Goal: Task Accomplishment & Management: Use online tool/utility

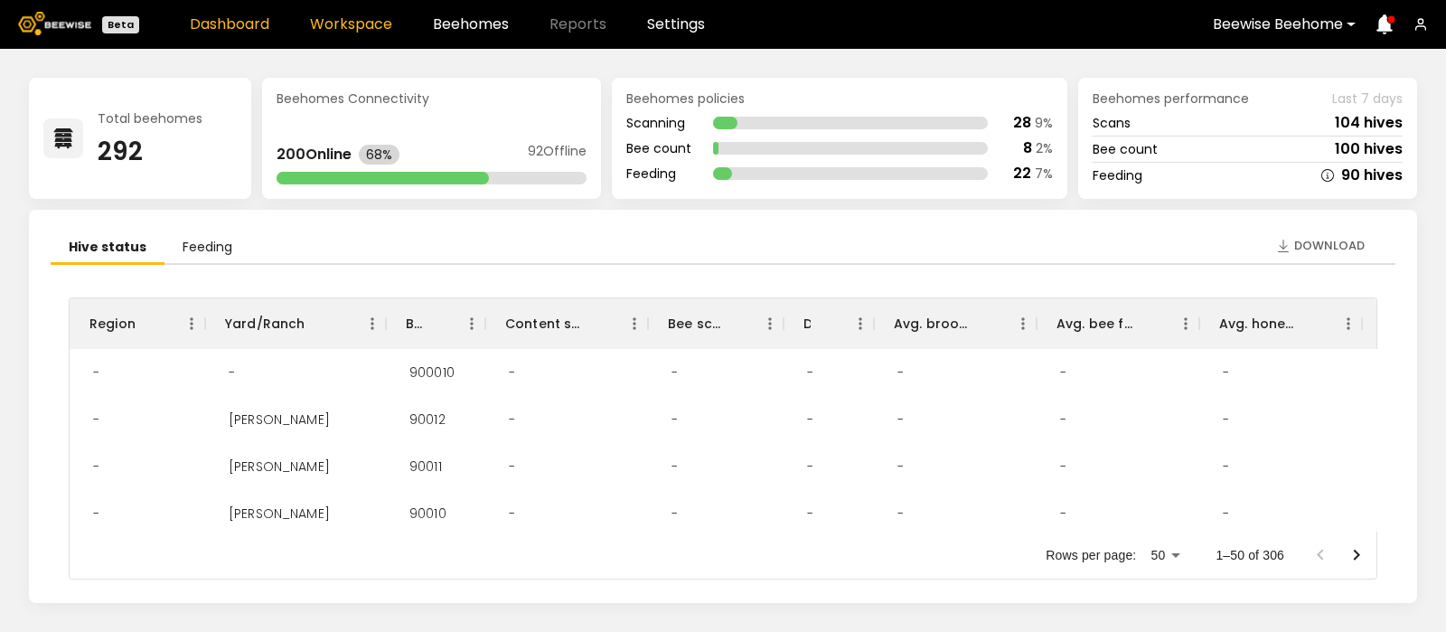
click at [327, 20] on link "Workspace" at bounding box center [351, 24] width 82 height 14
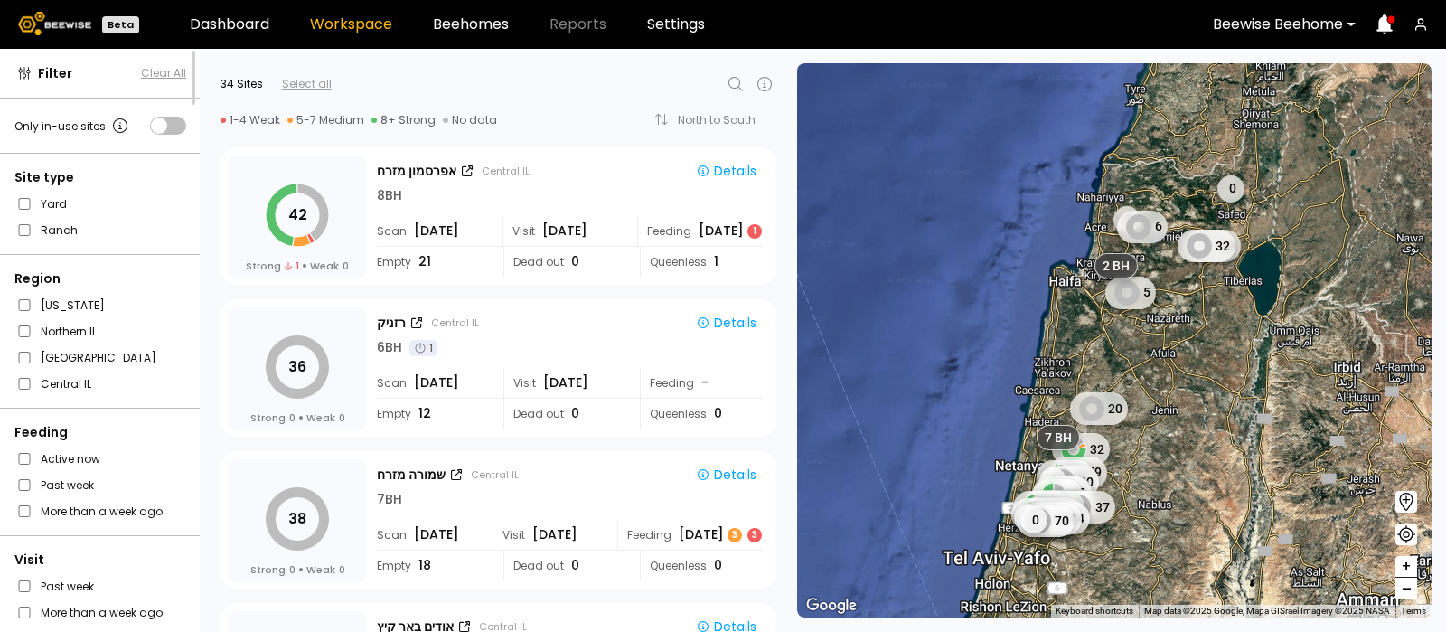
scroll to position [3173, 0]
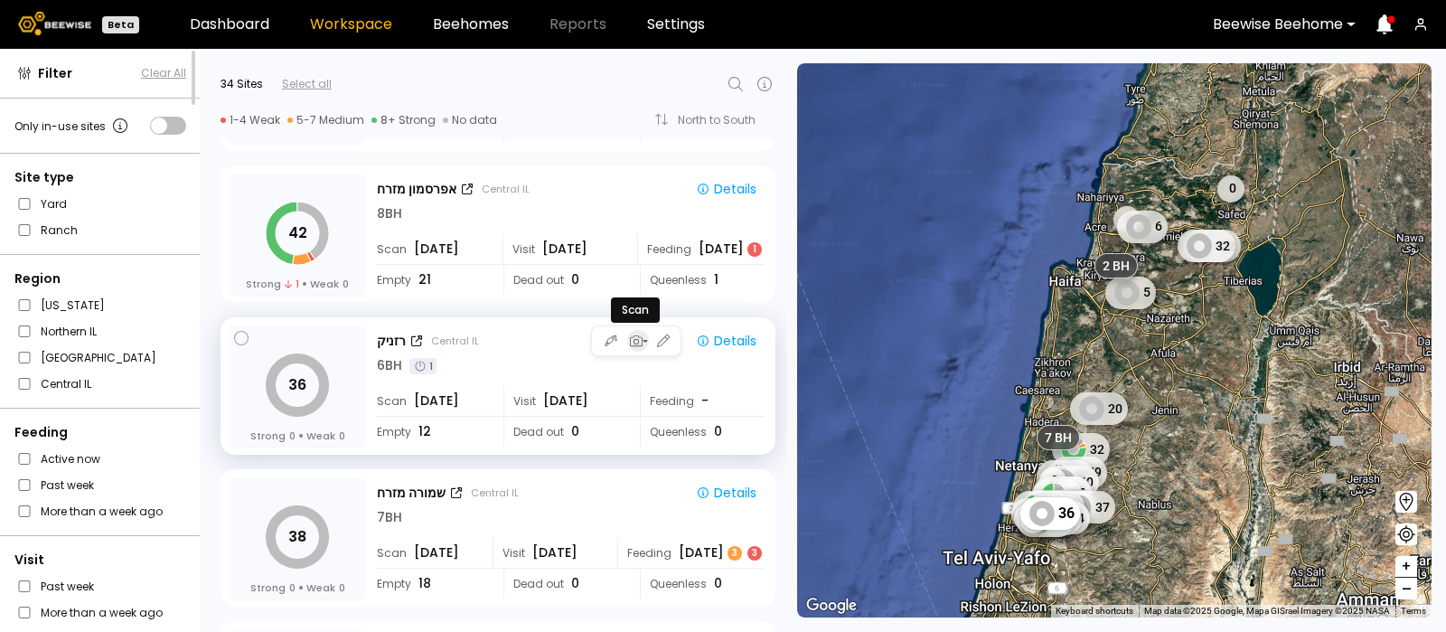
click at [634, 338] on icon "button" at bounding box center [636, 340] width 13 height 11
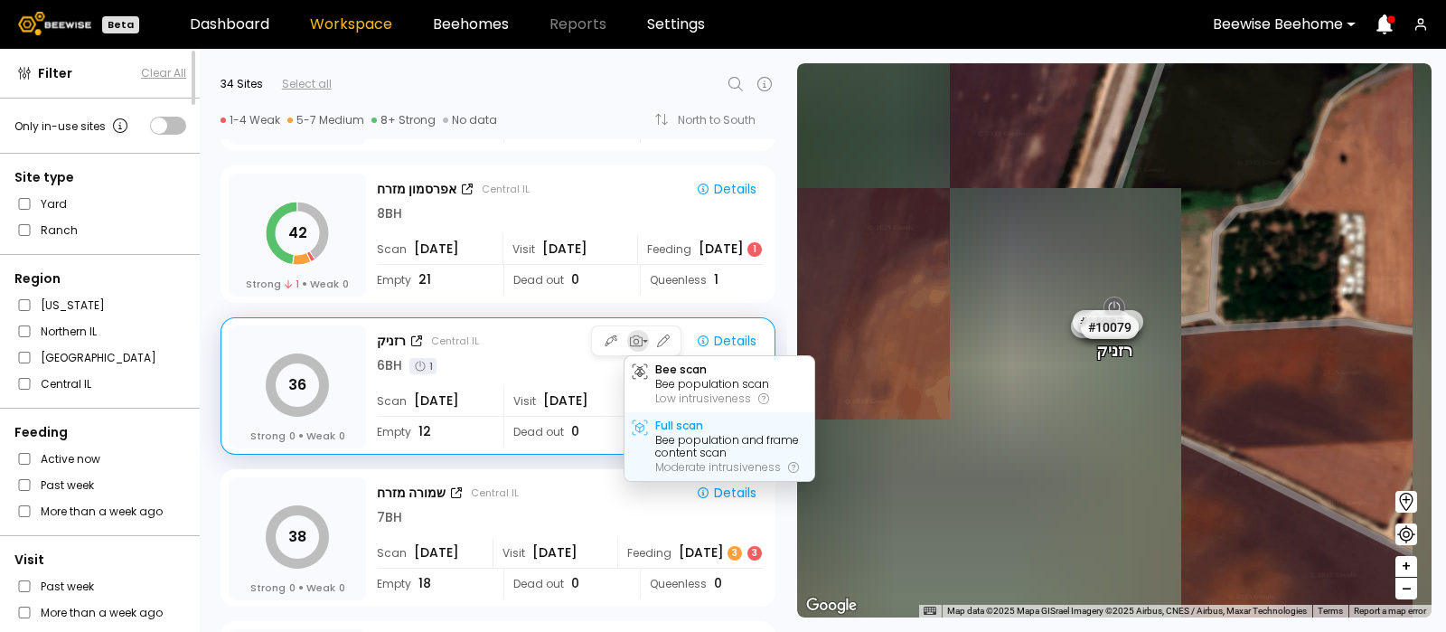
click at [678, 429] on div "Full scan" at bounding box center [679, 425] width 48 height 13
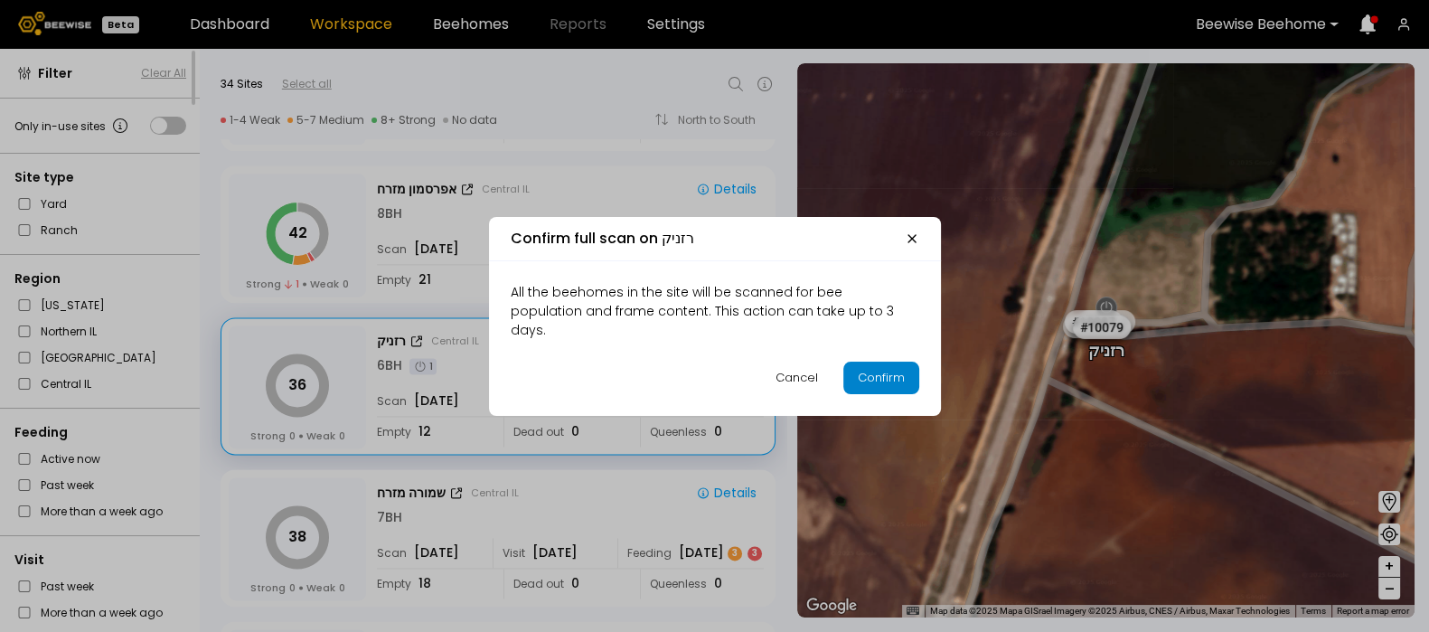
click at [869, 372] on div "Confirm" at bounding box center [881, 378] width 47 height 18
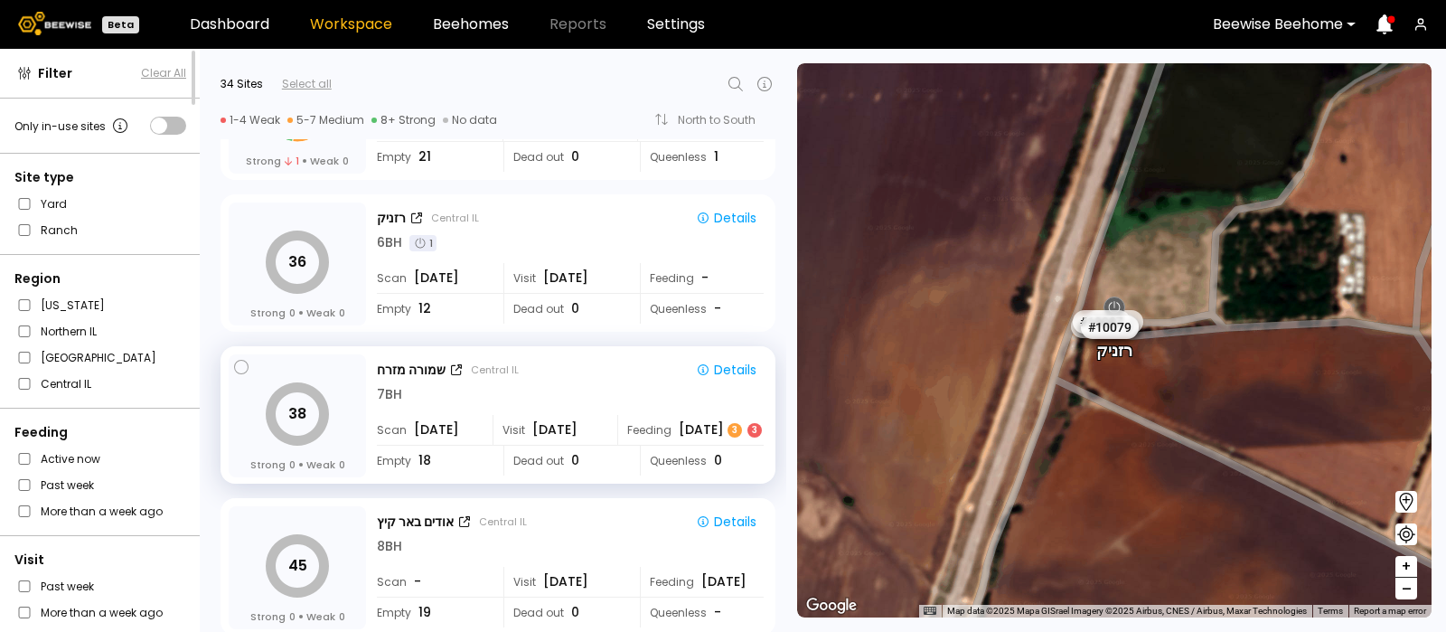
scroll to position [3297, 0]
click at [633, 366] on icon "button" at bounding box center [636, 367] width 13 height 11
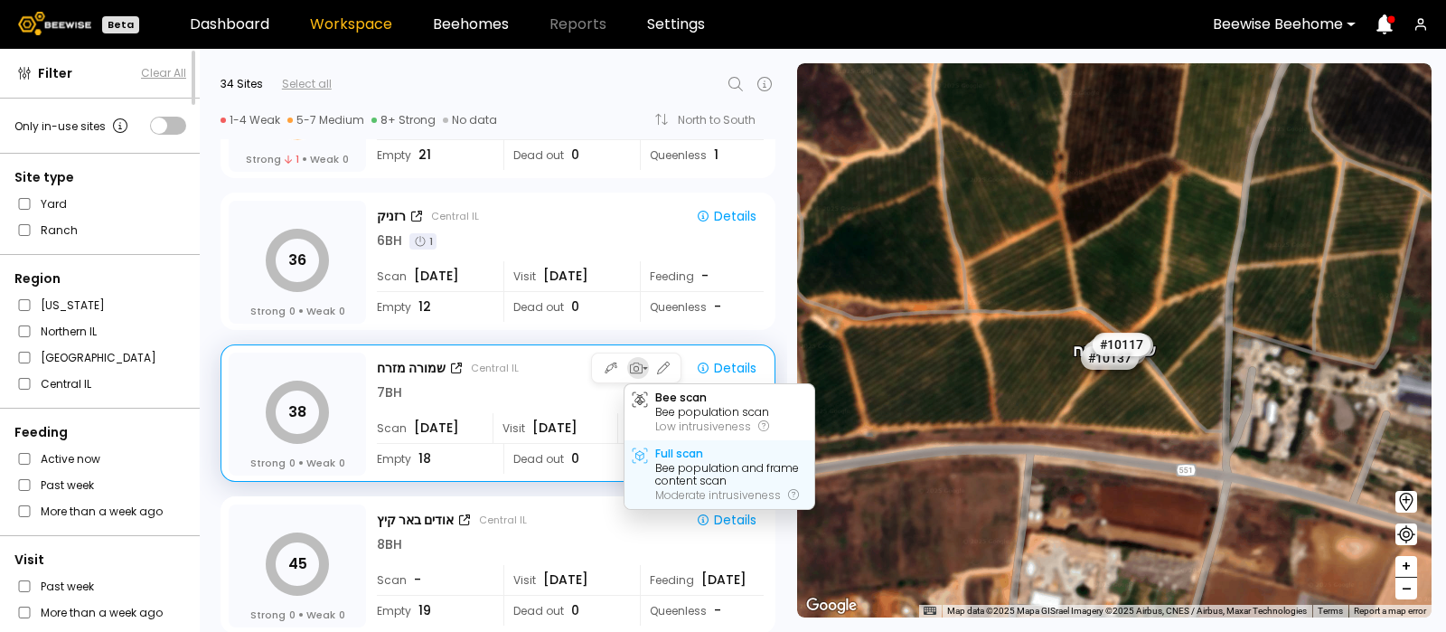
click at [680, 456] on div "Full scan" at bounding box center [679, 453] width 48 height 13
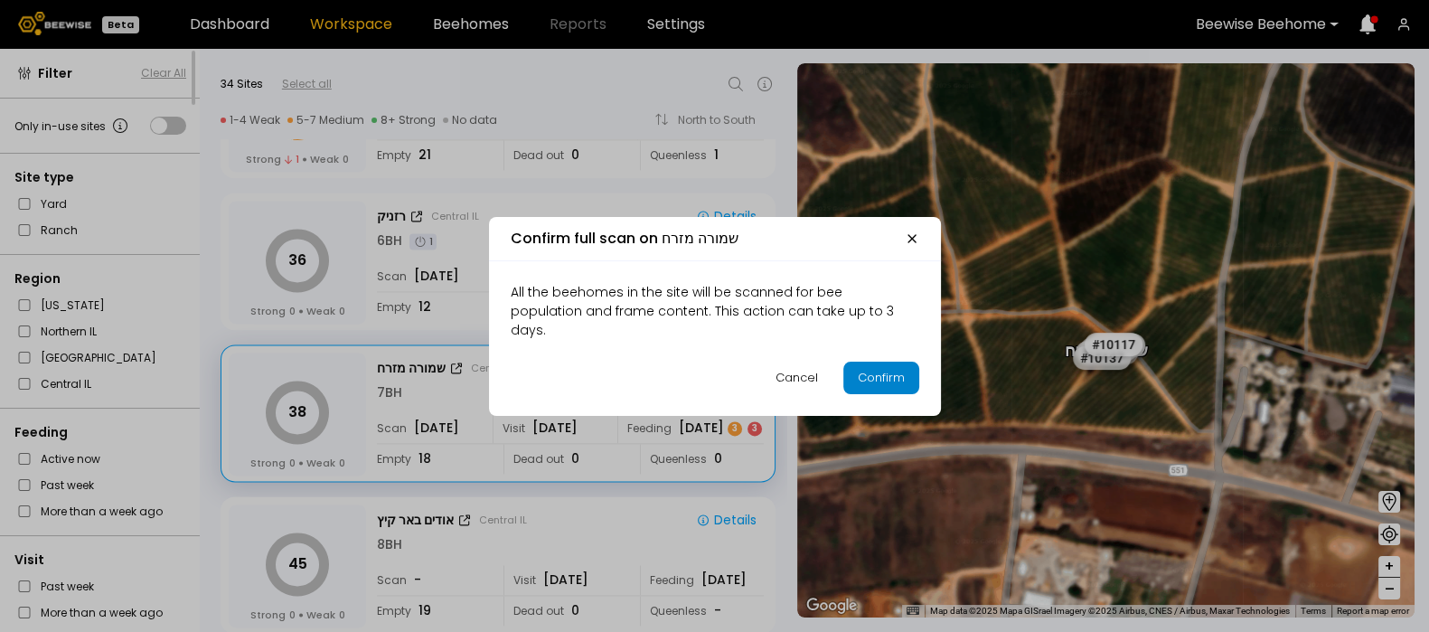
click at [865, 369] on div "Confirm" at bounding box center [881, 378] width 47 height 18
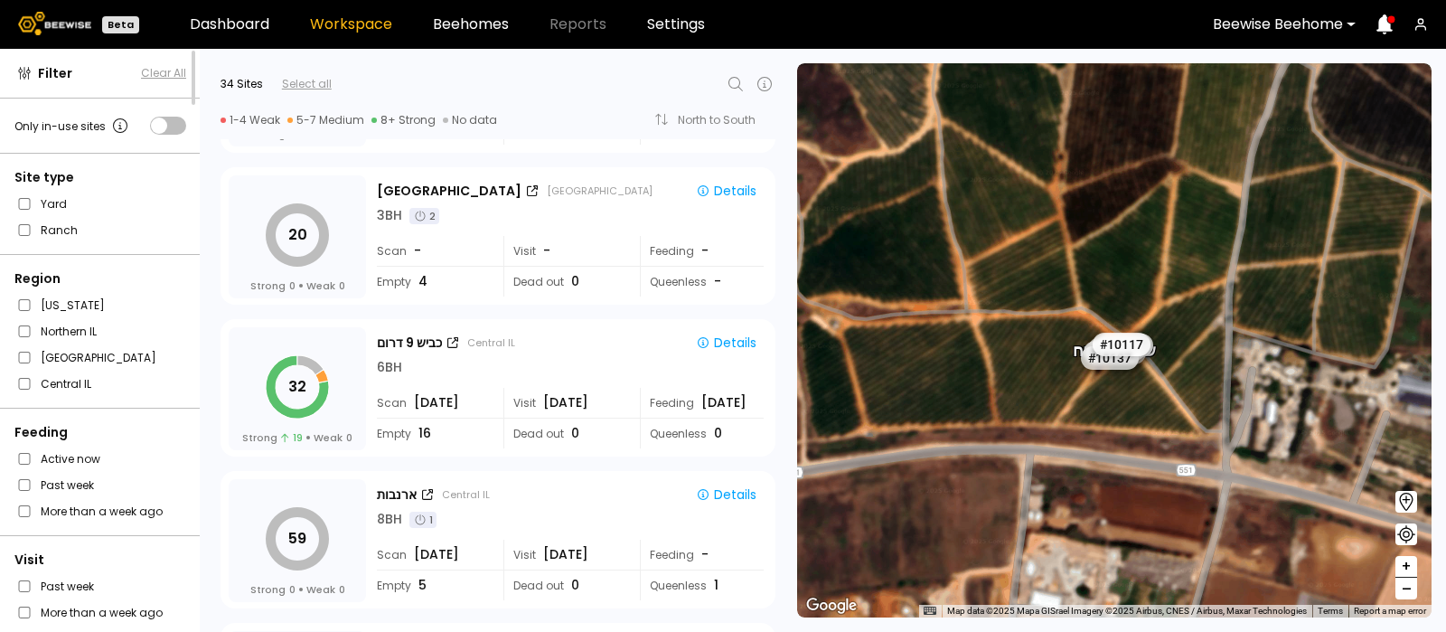
scroll to position [894, 0]
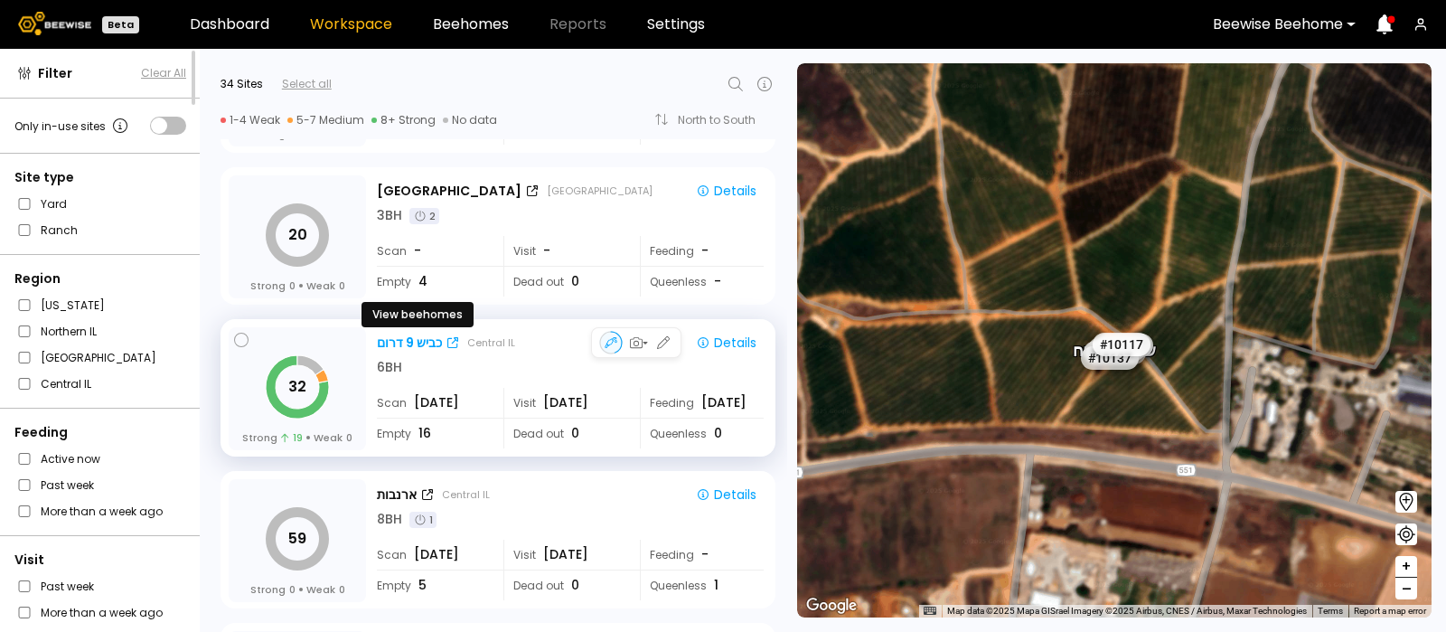
click at [418, 334] on div "כביש 9 דרום" at bounding box center [409, 342] width 65 height 19
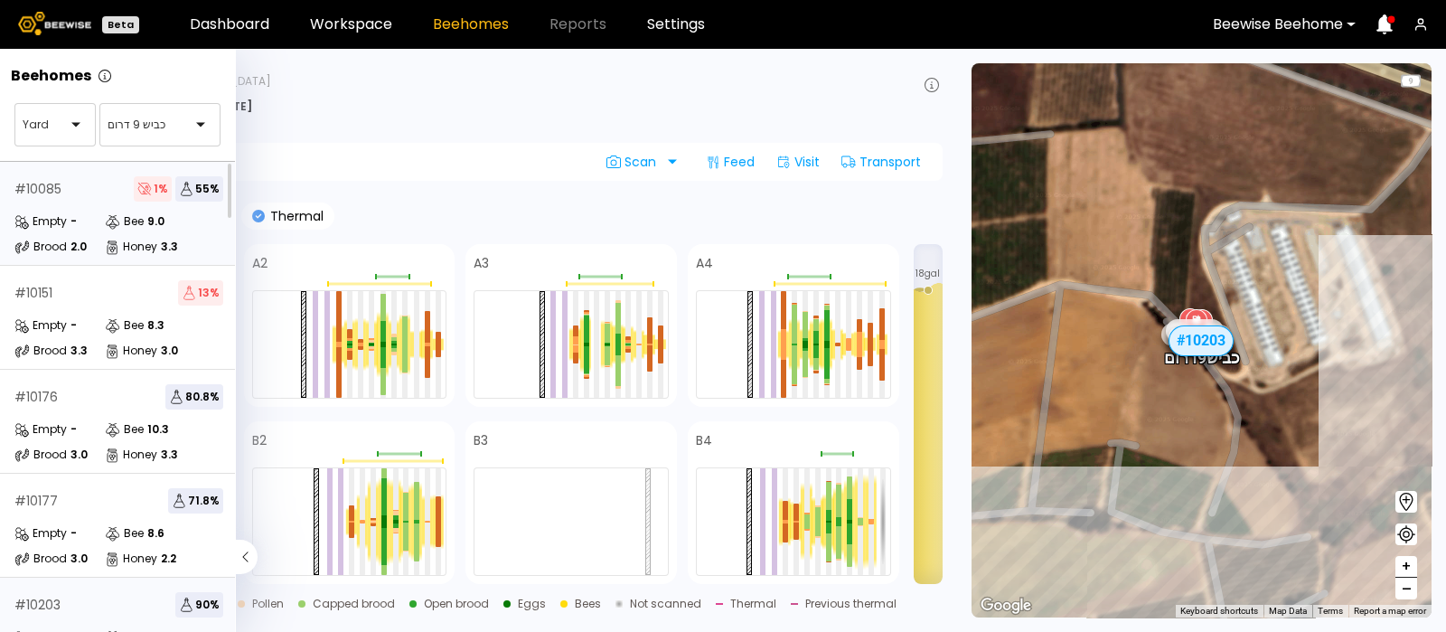
click at [62, 202] on div "# 10085 1 % 55 % Empty - Bee 9.0 Brood 2.0 Honey 3.3" at bounding box center [119, 214] width 238 height 104
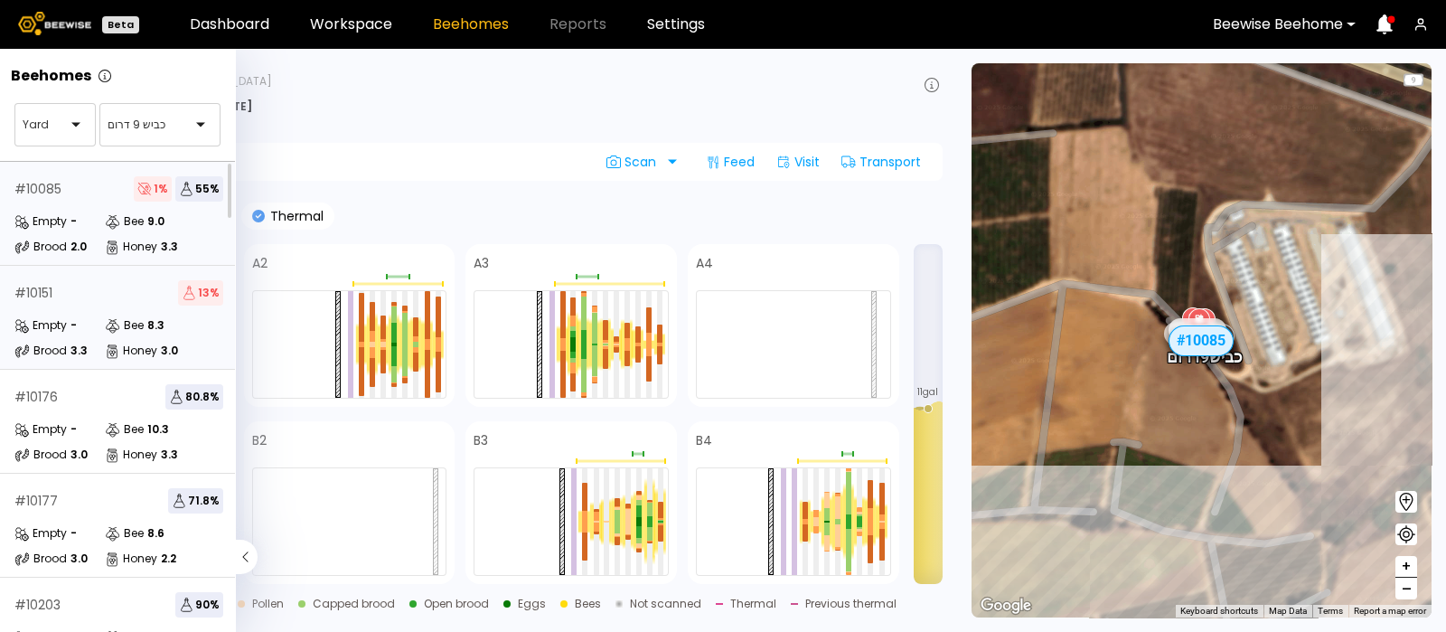
click at [52, 274] on div "# 10151 13 % Empty - Bee 8.3 Brood 3.3 Honey 3.0" at bounding box center [119, 318] width 238 height 104
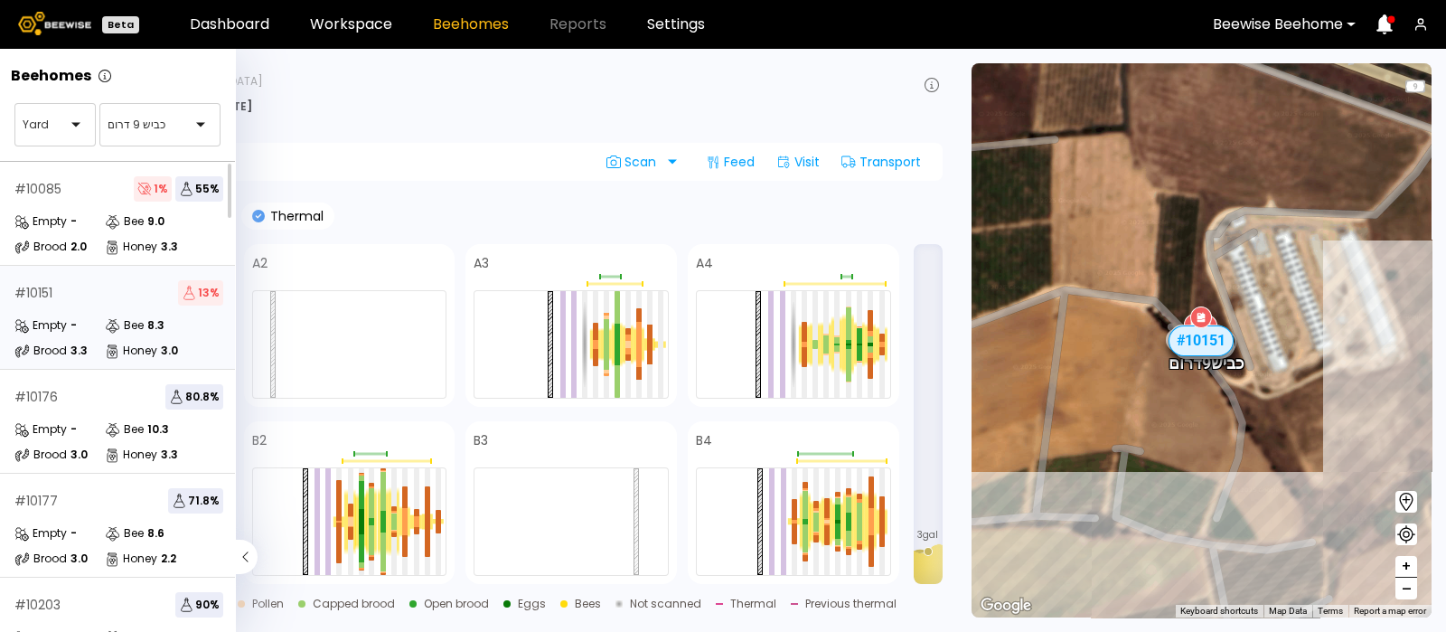
click at [545, 146] on div "Beehome actions Scan Feed Visit Transport" at bounding box center [482, 162] width 921 height 38
click at [98, 327] on div "Empty -" at bounding box center [59, 325] width 90 height 18
click at [118, 221] on icon at bounding box center [116, 222] width 6 height 6
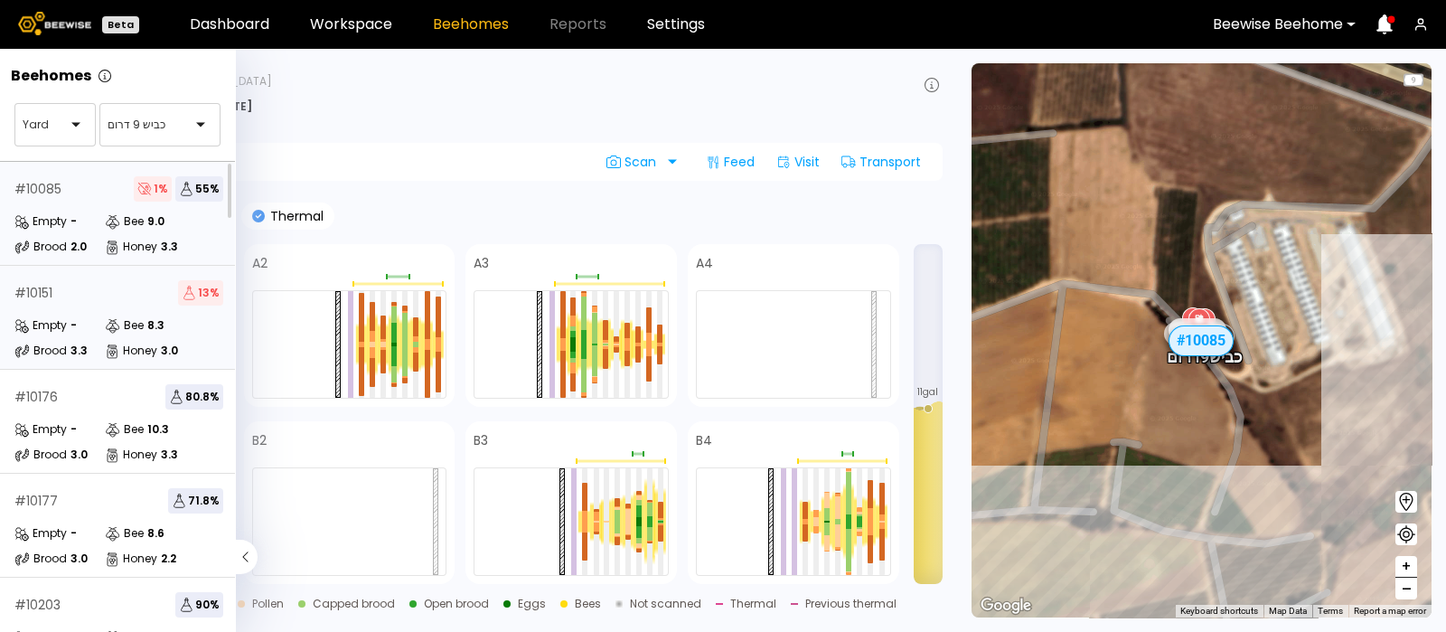
click at [124, 289] on div "# 10151 13 %" at bounding box center [118, 292] width 209 height 25
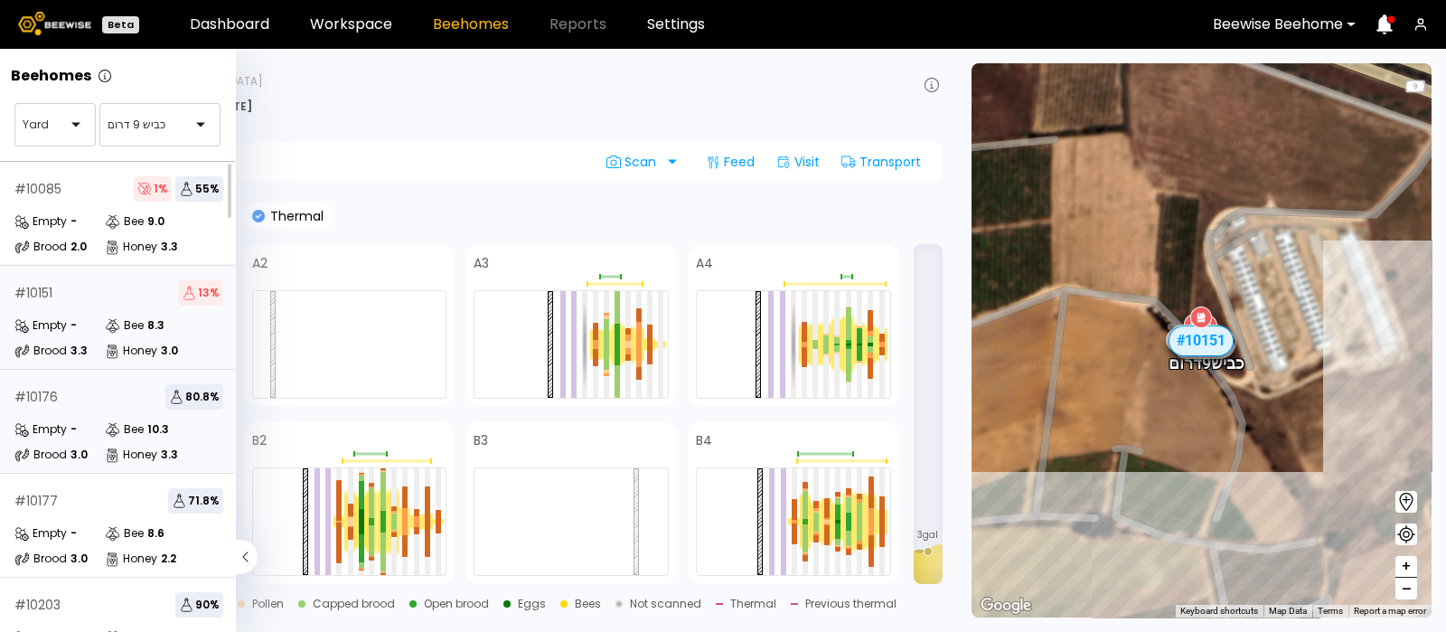
click at [80, 394] on div "# 10176 80.8 %" at bounding box center [118, 396] width 209 height 25
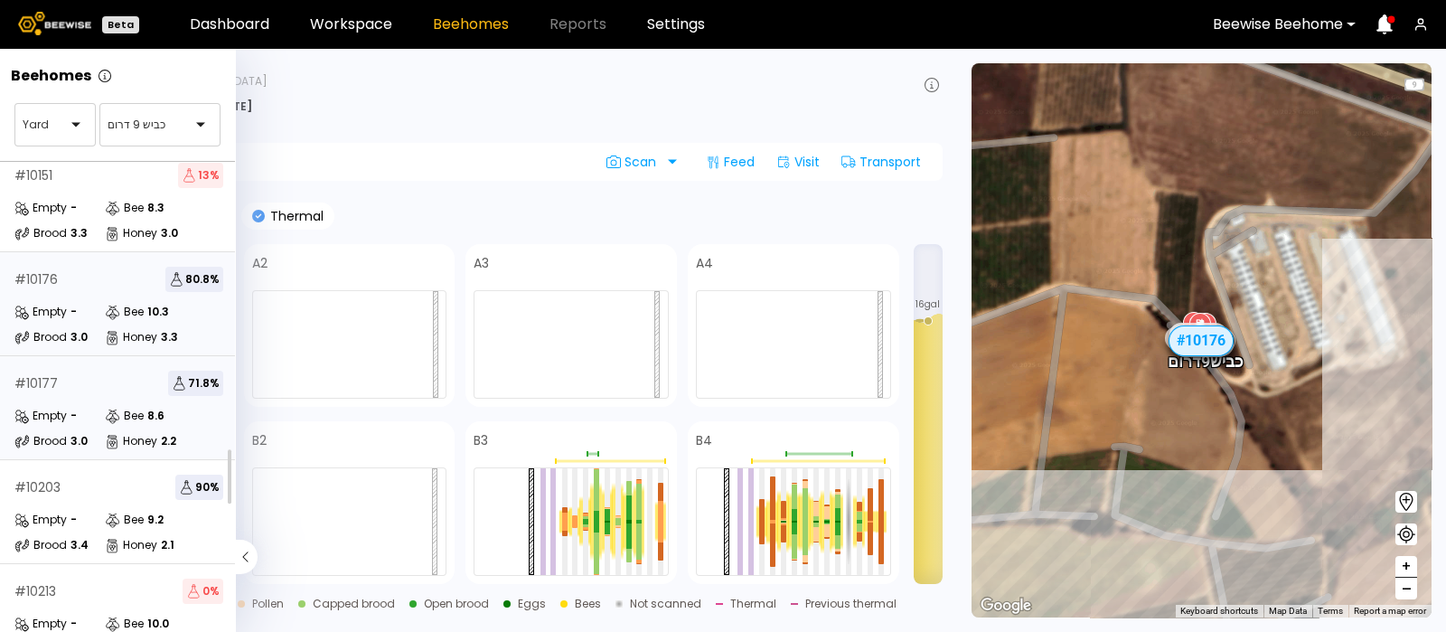
scroll to position [163, 0]
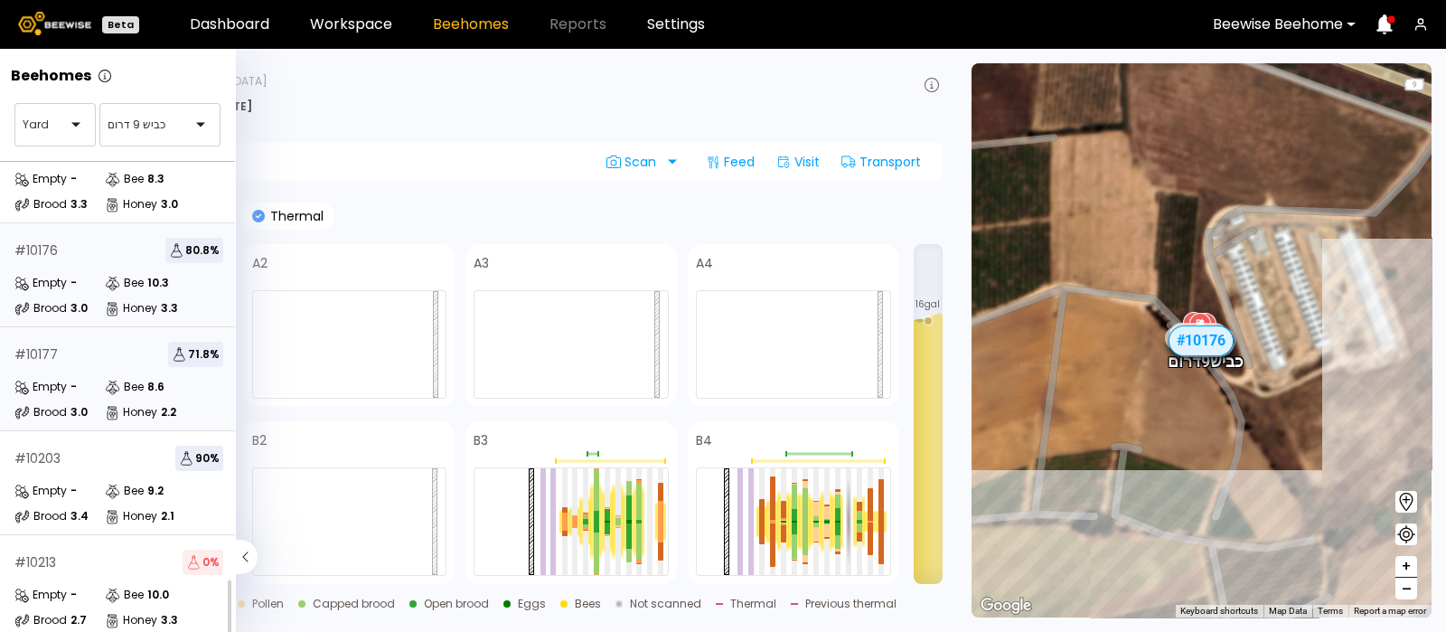
click at [90, 352] on div "# 10177 71.8 % Empty - Bee 8.6 Brood 3.0 Honey 2.2" at bounding box center [119, 379] width 238 height 104
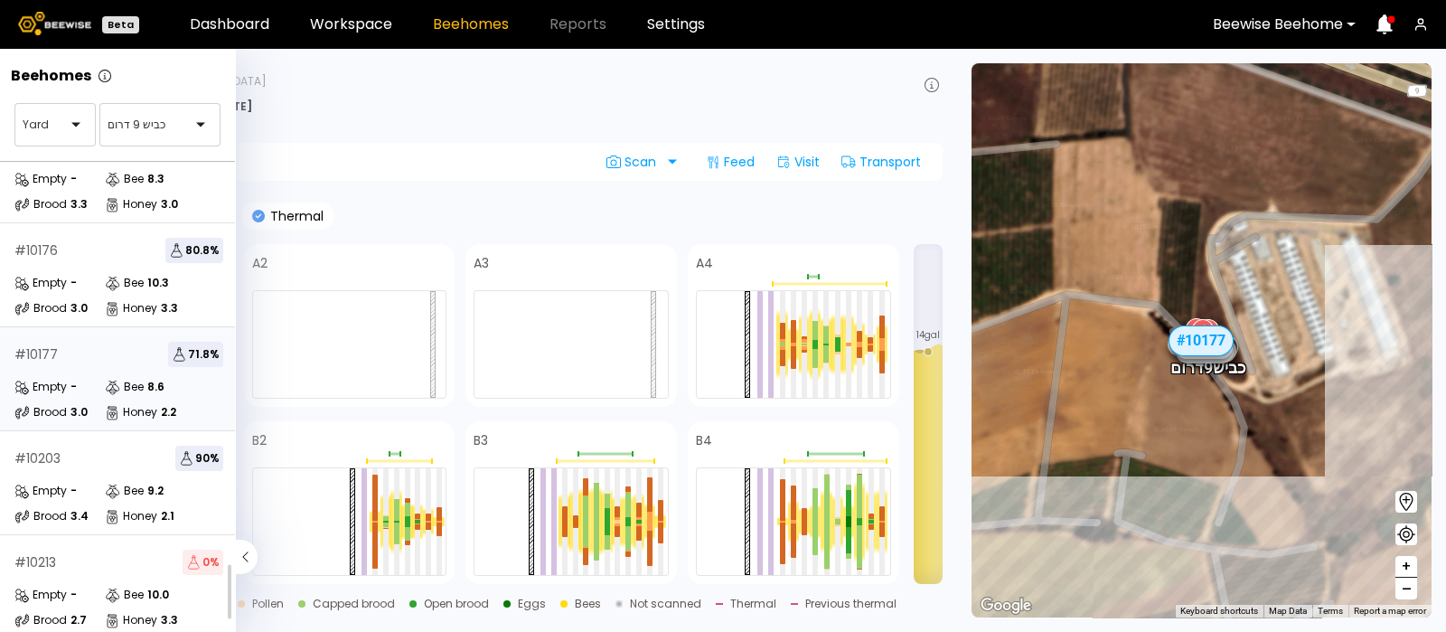
scroll to position [163, 0]
click at [98, 378] on div "Empty -" at bounding box center [59, 387] width 90 height 18
click at [81, 511] on div "3.4" at bounding box center [79, 516] width 18 height 11
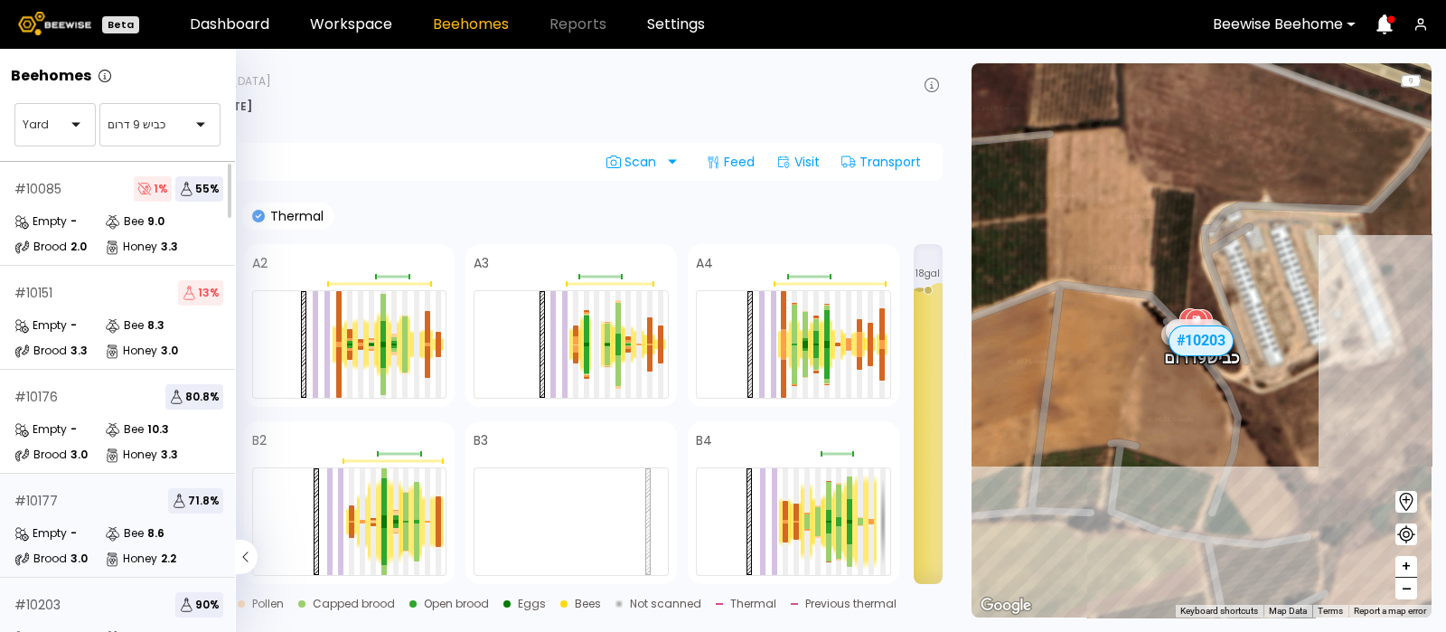
scroll to position [163, 0]
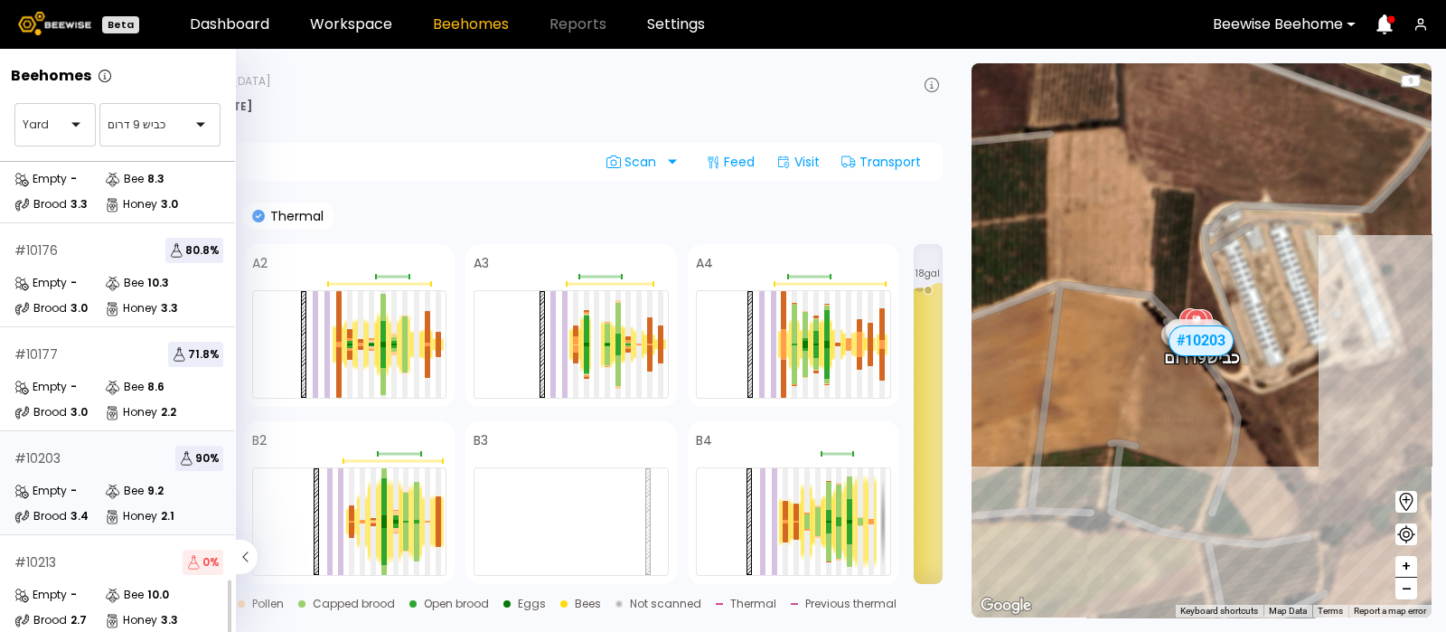
click at [79, 446] on div "# 10203 90 %" at bounding box center [118, 458] width 209 height 25
click at [82, 458] on div "# 10203 90 % Empty - Bee 9.2 Brood 3.4 Honey 2.1" at bounding box center [119, 483] width 238 height 104
click at [68, 586] on div "Empty -" at bounding box center [59, 595] width 90 height 18
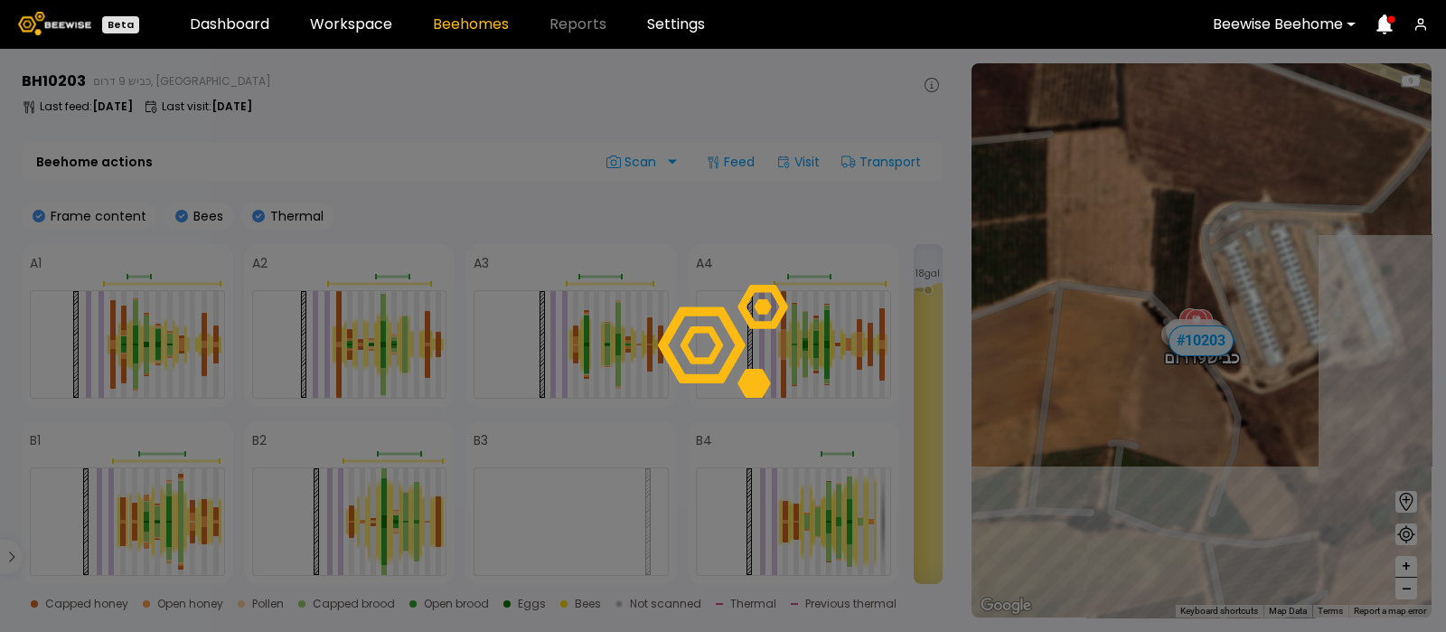
scroll to position [114, 0]
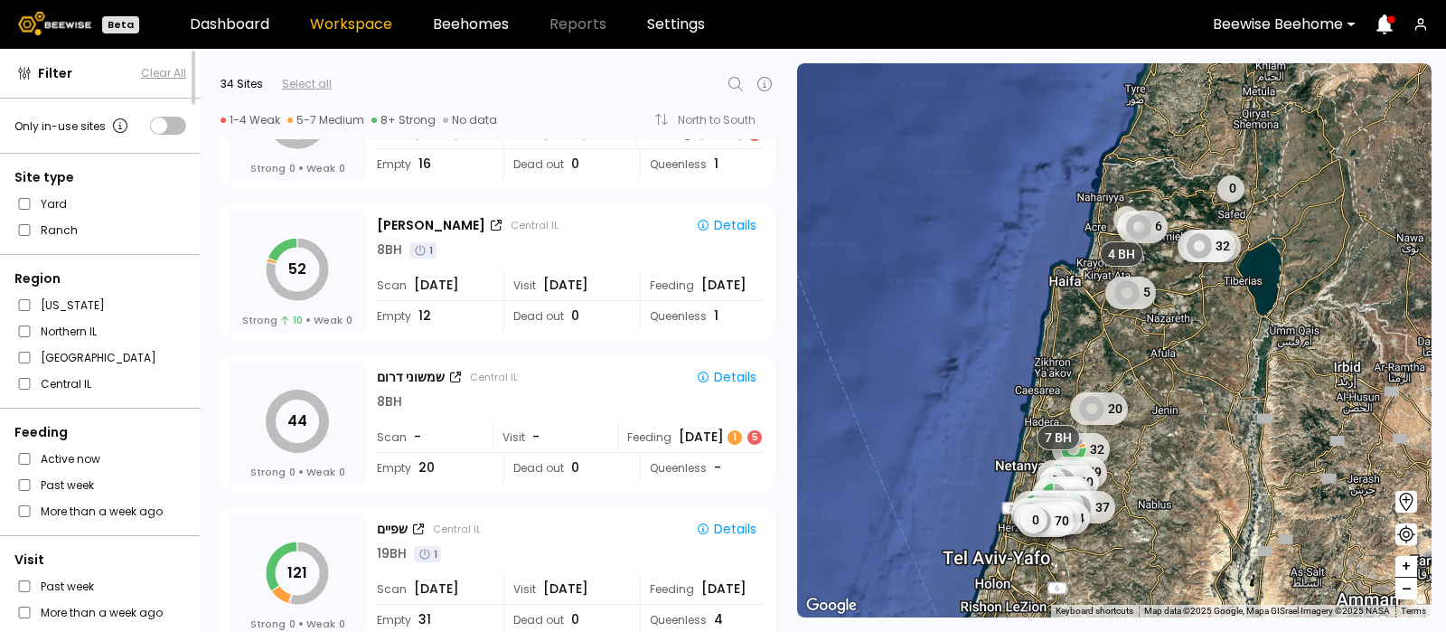
scroll to position [4085, 0]
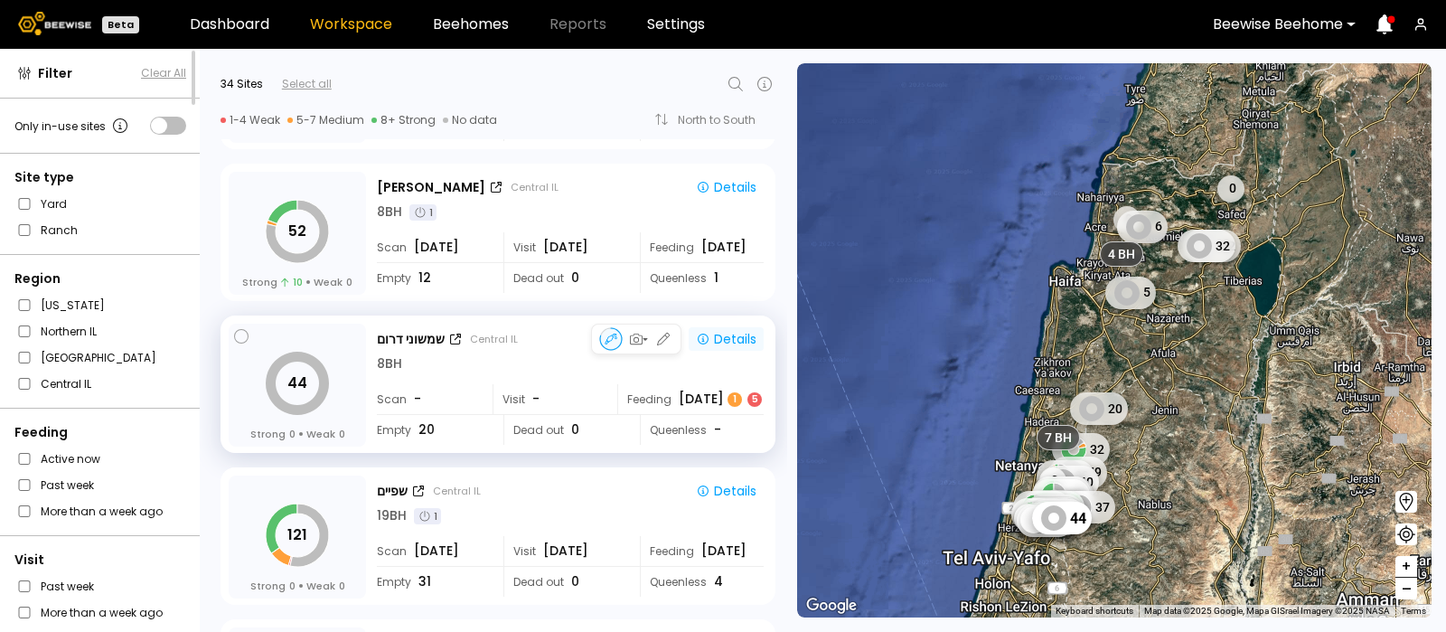
click at [736, 333] on div "Details" at bounding box center [726, 339] width 61 height 16
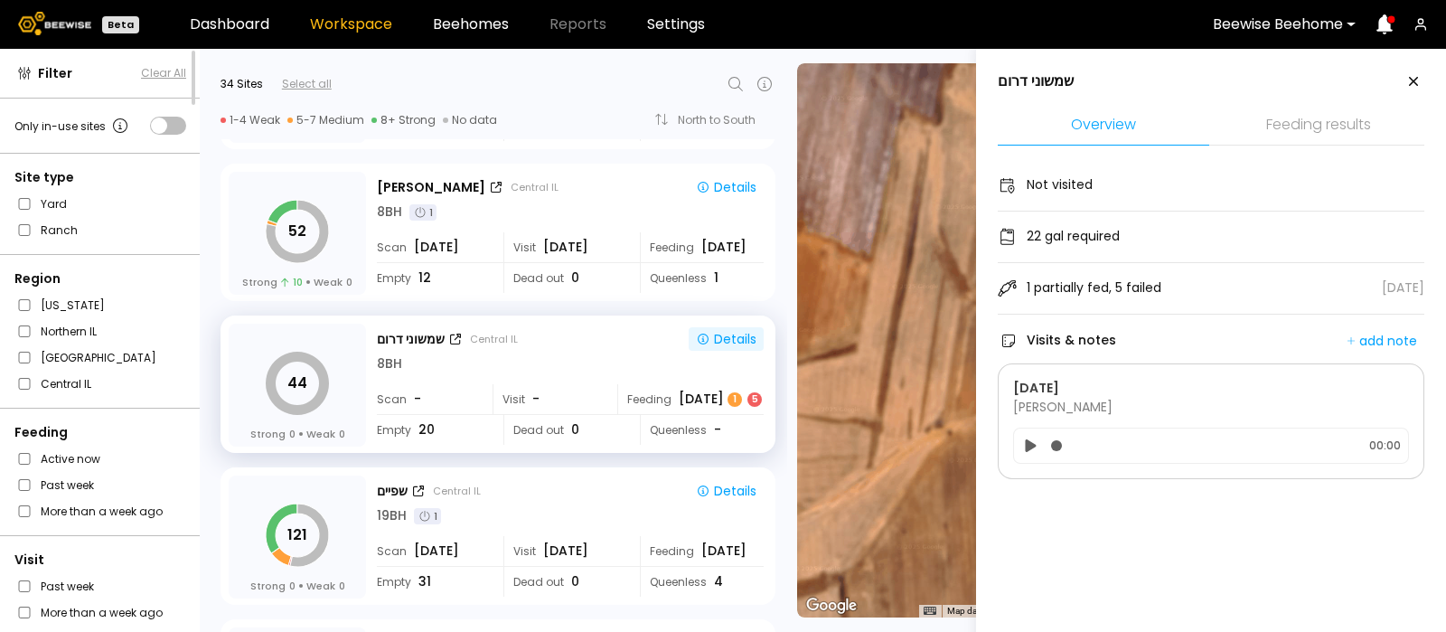
click at [1303, 120] on li "Feeding results" at bounding box center [1318, 126] width 211 height 39
